Goal: Task Accomplishment & Management: Use online tool/utility

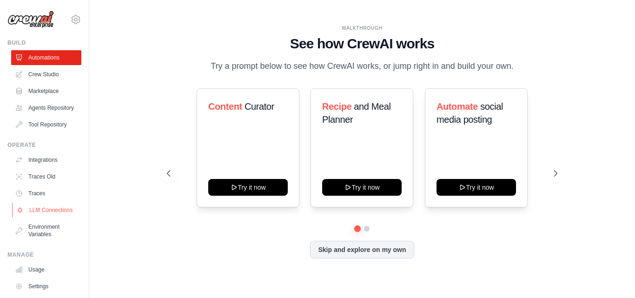
drag, startPoint x: 80, startPoint y: 193, endPoint x: 71, endPoint y: 212, distance: 21.2
click at [82, 203] on div "[EMAIL_ADDRESS][DOMAIN_NAME] Settings Build Automations" at bounding box center [44, 149] width 89 height 298
click at [40, 218] on link "LLM Connections" at bounding box center [47, 210] width 70 height 15
click at [45, 218] on link "LLM Connections" at bounding box center [47, 210] width 70 height 15
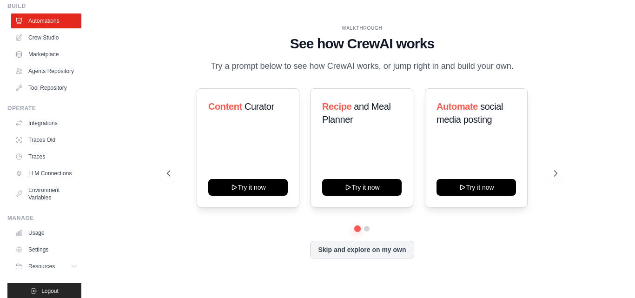
scroll to position [60, 0]
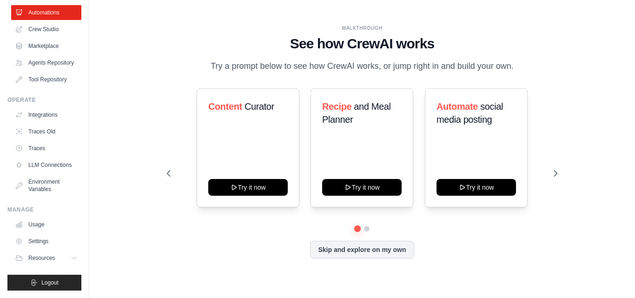
click at [93, 153] on div "WALKTHROUGH See how CrewAI works Try a prompt below to see how CrewAI works, or…" at bounding box center [362, 148] width 546 height 279
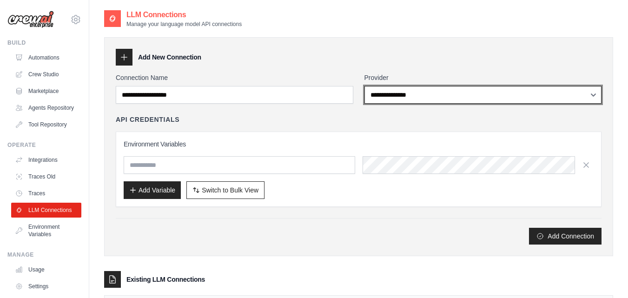
click at [426, 98] on select "**********" at bounding box center [484, 95] width 238 height 18
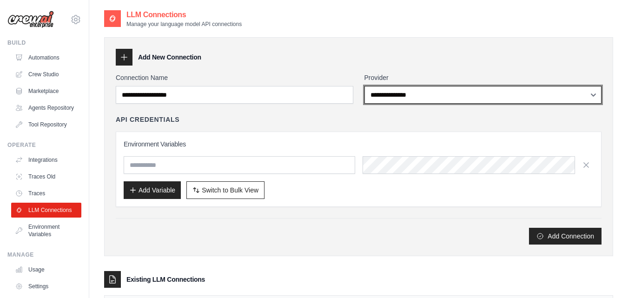
click at [426, 98] on select "**********" at bounding box center [484, 95] width 238 height 18
select select "******"
click at [365, 86] on select "**********" at bounding box center [484, 95] width 238 height 18
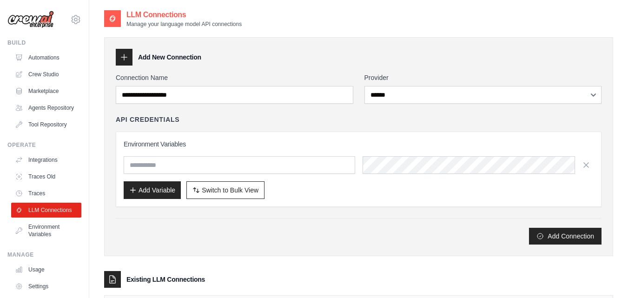
click at [417, 120] on div "API Credentials" at bounding box center [359, 119] width 486 height 9
click at [181, 163] on input "text" at bounding box center [240, 165] width 232 height 18
click at [54, 200] on link "Traces" at bounding box center [47, 193] width 70 height 15
click at [47, 167] on link "Integrations" at bounding box center [47, 160] width 70 height 15
click at [41, 218] on link "LLM Connections" at bounding box center [47, 210] width 70 height 15
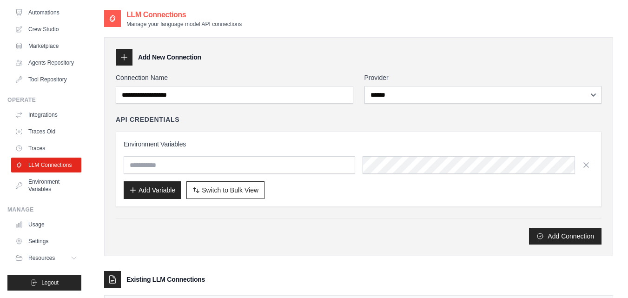
scroll to position [60, 0]
click at [22, 180] on link "Environment Variables" at bounding box center [47, 185] width 70 height 22
click at [38, 126] on link "Traces Old" at bounding box center [47, 131] width 70 height 15
click at [38, 108] on link "Integrations" at bounding box center [47, 114] width 70 height 15
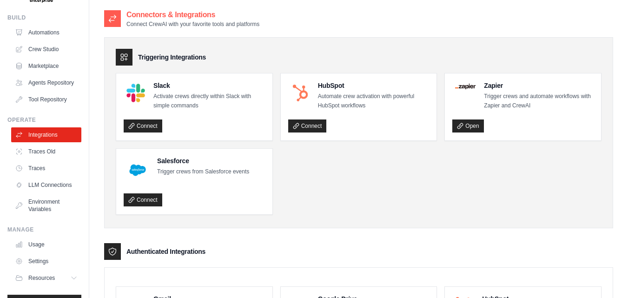
scroll to position [60, 0]
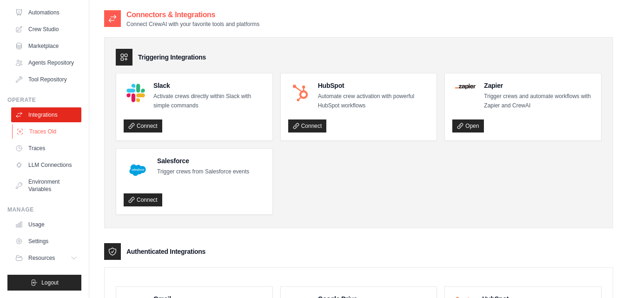
click at [35, 125] on link "Traces Old" at bounding box center [47, 131] width 70 height 15
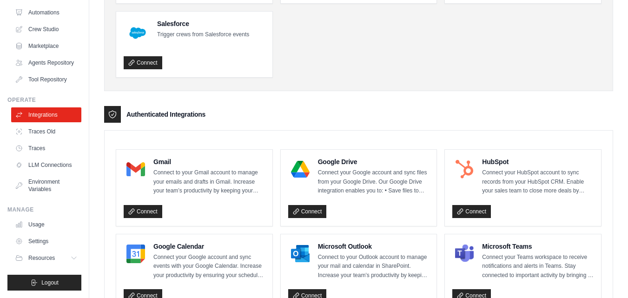
scroll to position [139, 0]
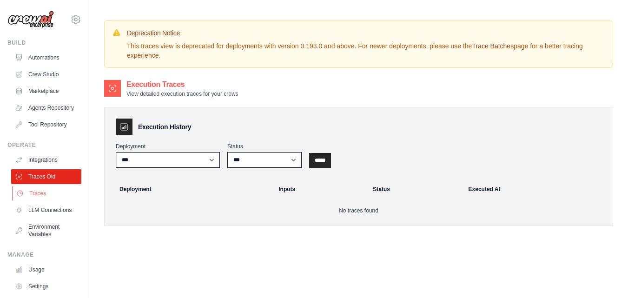
click at [31, 198] on link "Traces" at bounding box center [47, 193] width 70 height 15
click at [42, 163] on link "Integrations" at bounding box center [47, 160] width 70 height 15
